Goal: Check status: Check status

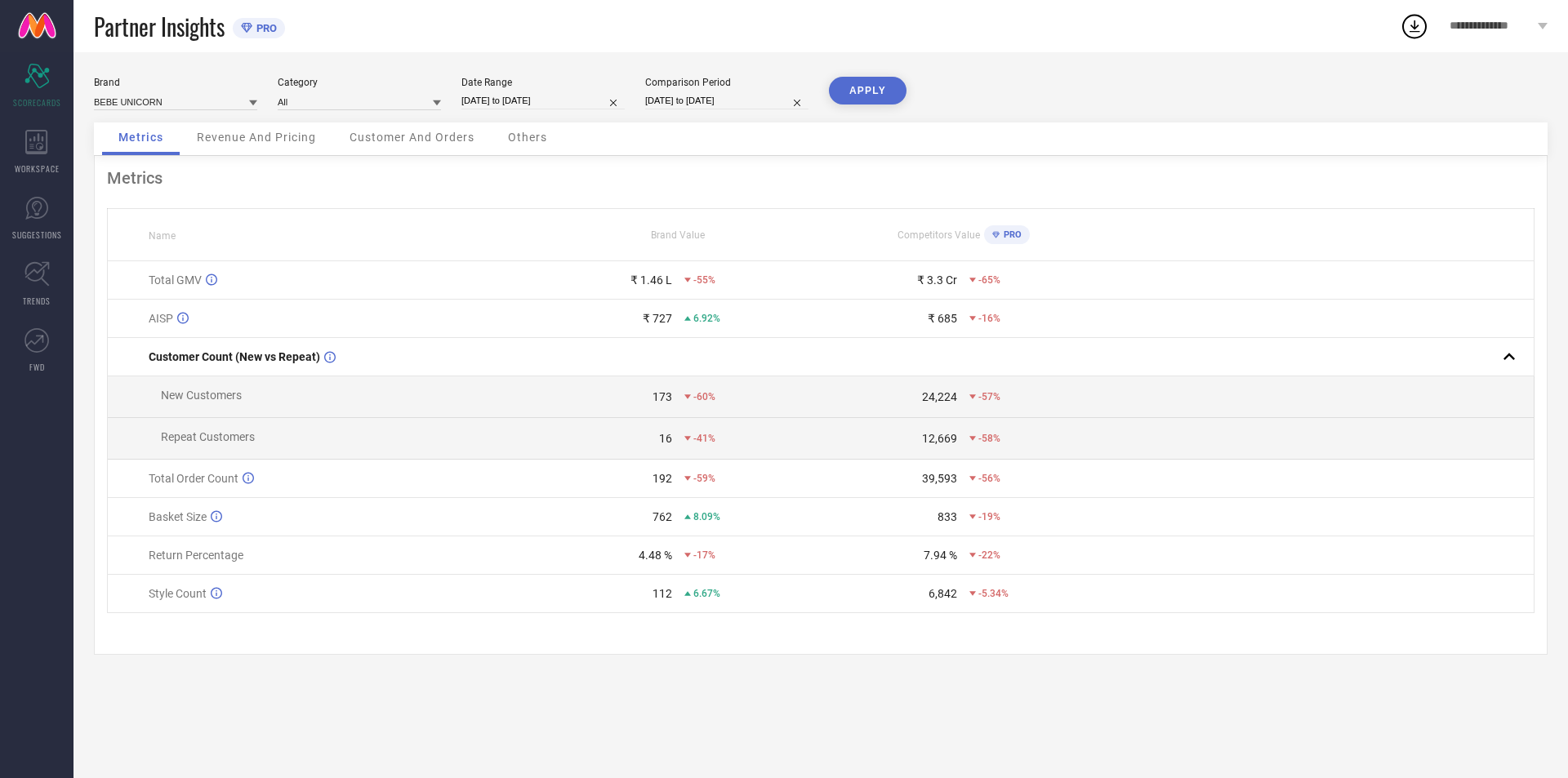
click at [522, 96] on input "[DATE] to [DATE]" at bounding box center [543, 101] width 164 height 17
select select "7"
select select "2025"
select select "8"
select select "2025"
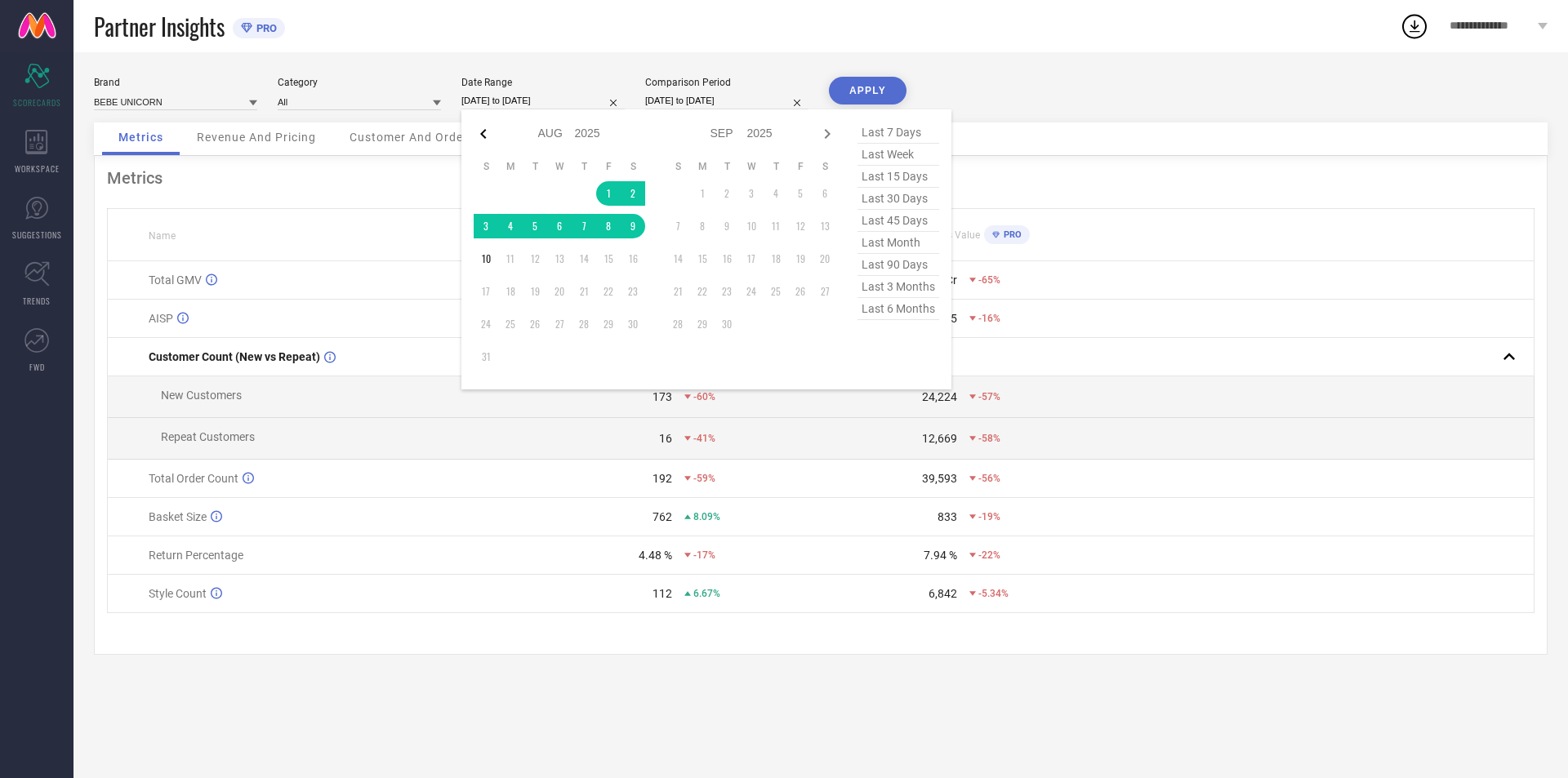
click at [479, 135] on icon at bounding box center [483, 133] width 20 height 20
select select "6"
select select "2025"
select select "7"
select select "2025"
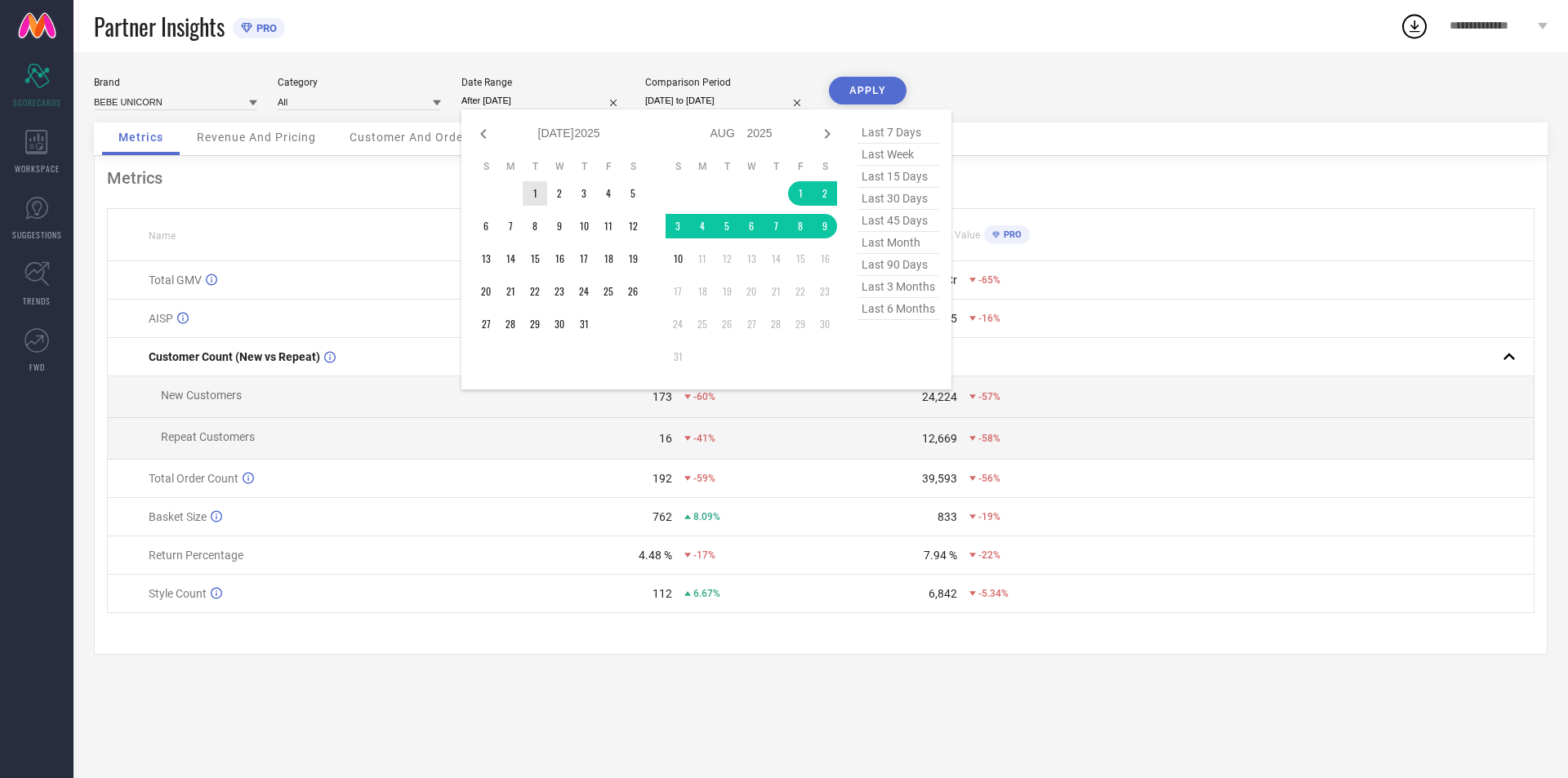
click at [525, 188] on td "1" at bounding box center [534, 194] width 24 height 24
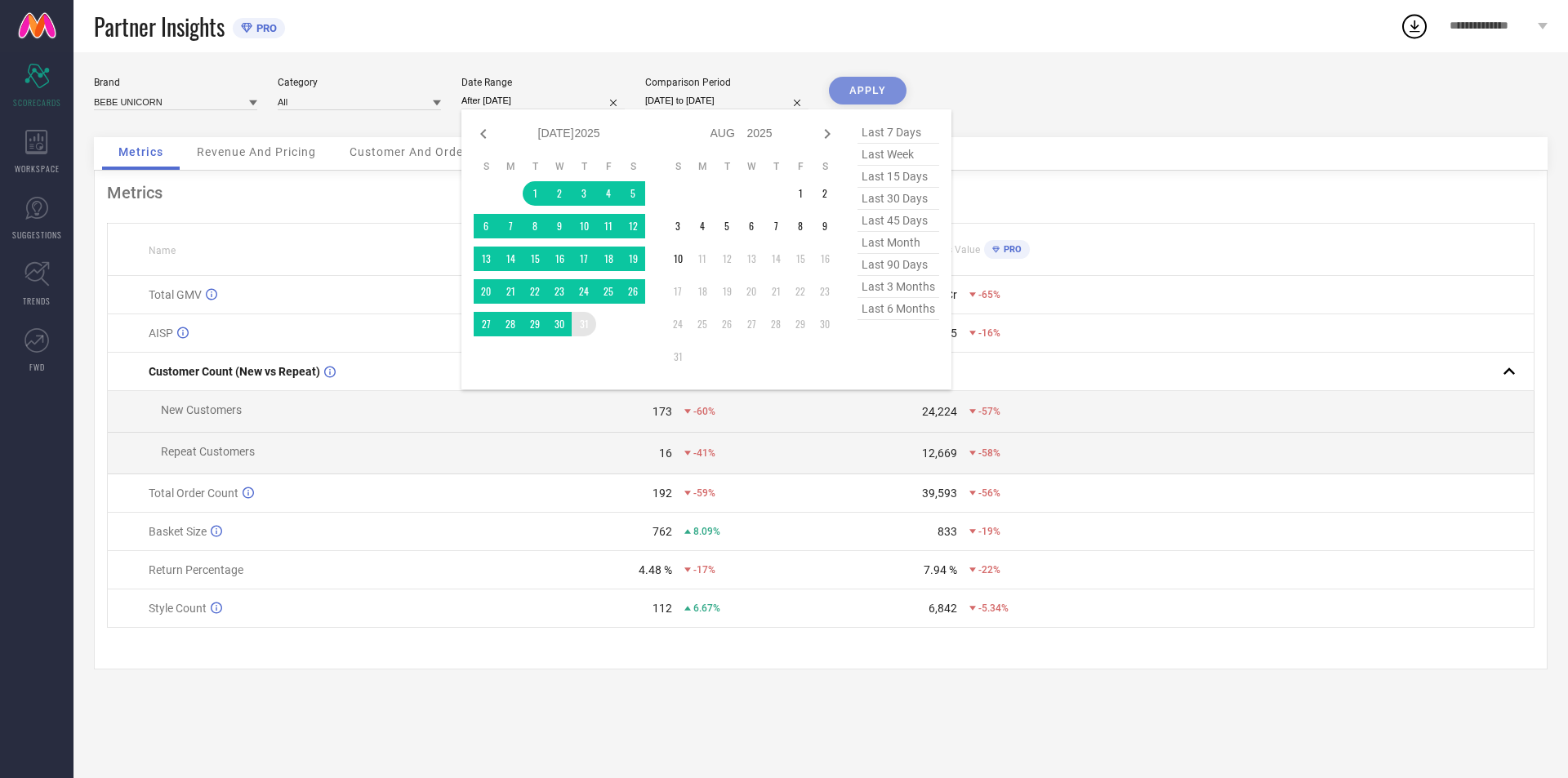
type input "[DATE] to [DATE]"
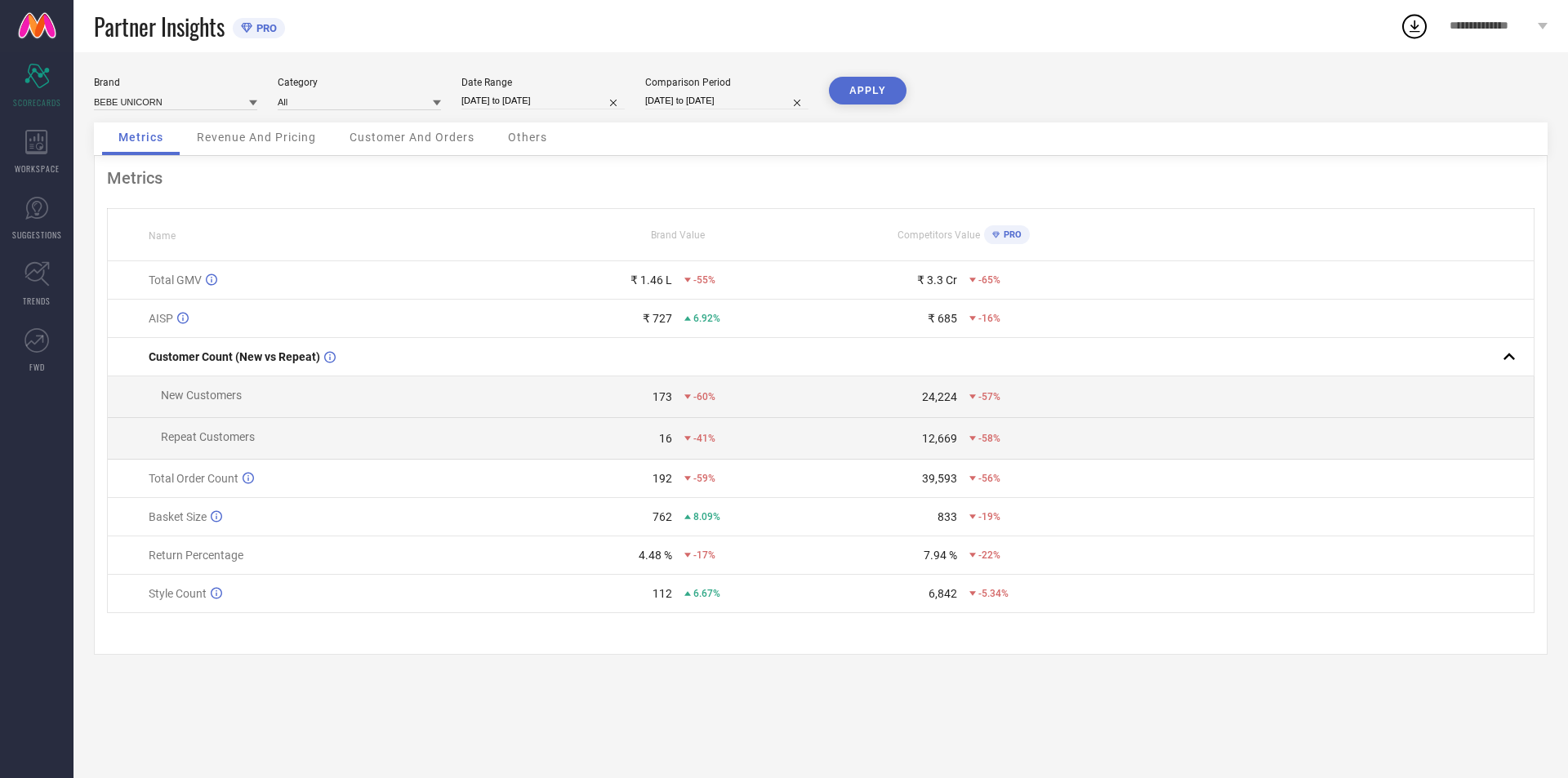
click at [868, 107] on div "APPLY" at bounding box center [867, 99] width 77 height 46
click at [873, 96] on button "APPLY" at bounding box center [867, 90] width 77 height 28
